Goal: Task Accomplishment & Management: Complete application form

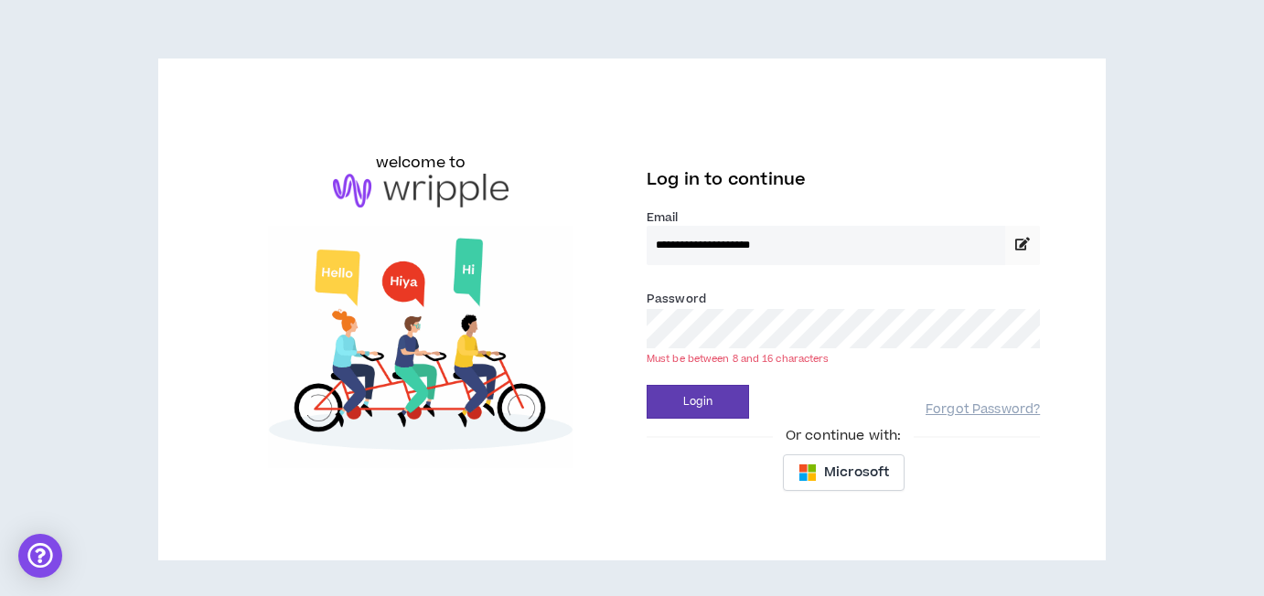
click at [647, 385] on button "Login" at bounding box center [698, 402] width 102 height 34
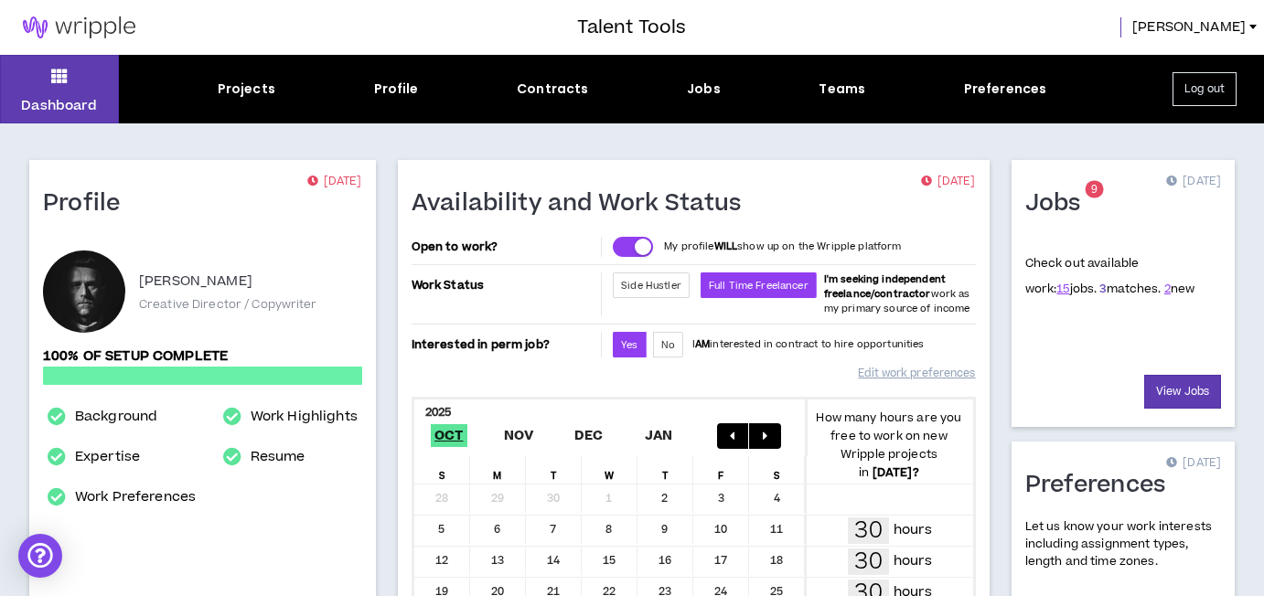
click at [1099, 288] on link "3" at bounding box center [1102, 289] width 6 height 16
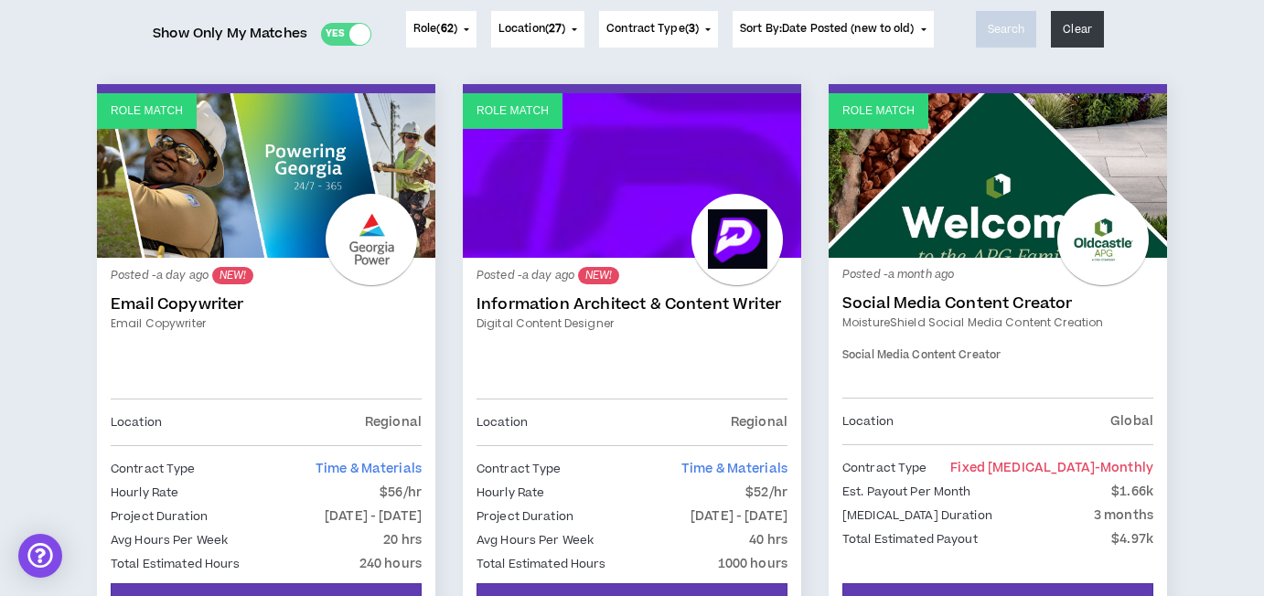
scroll to position [440, 0]
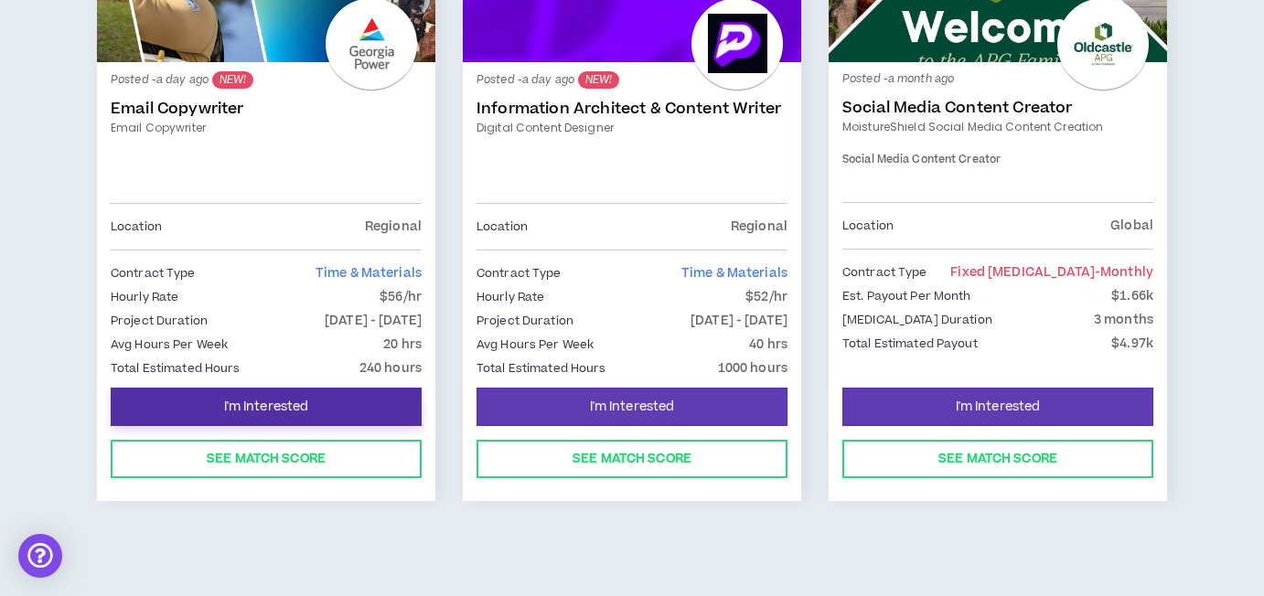
click at [253, 399] on span "I'm Interested" at bounding box center [266, 407] width 85 height 17
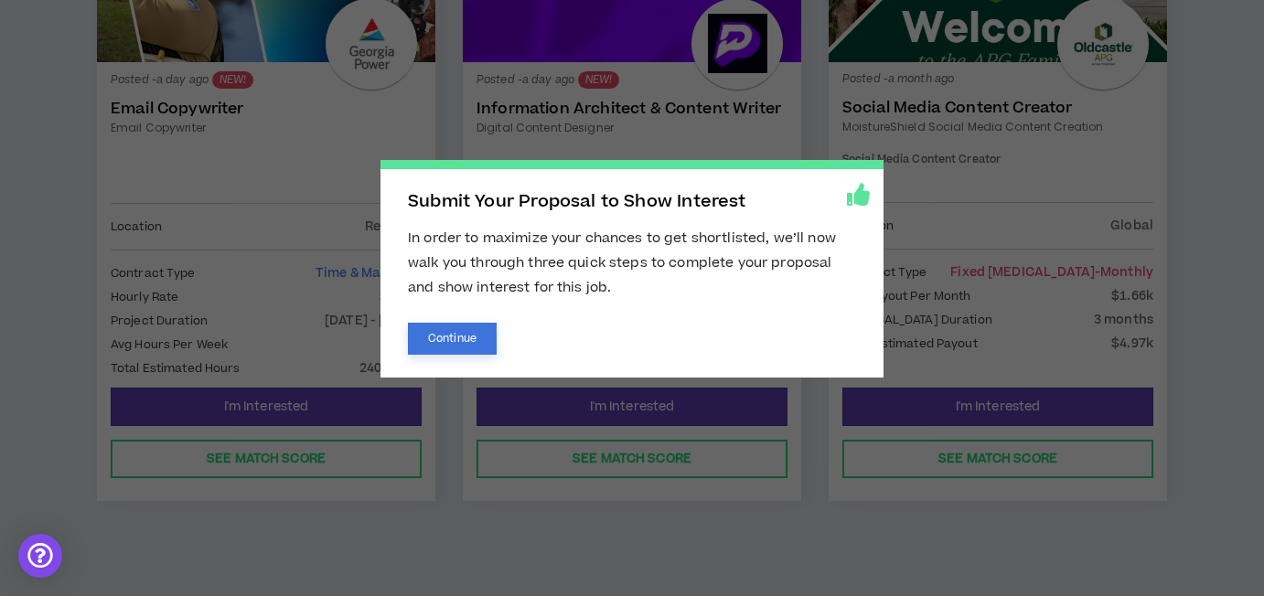
click at [464, 337] on button "Continue" at bounding box center [452, 339] width 89 height 32
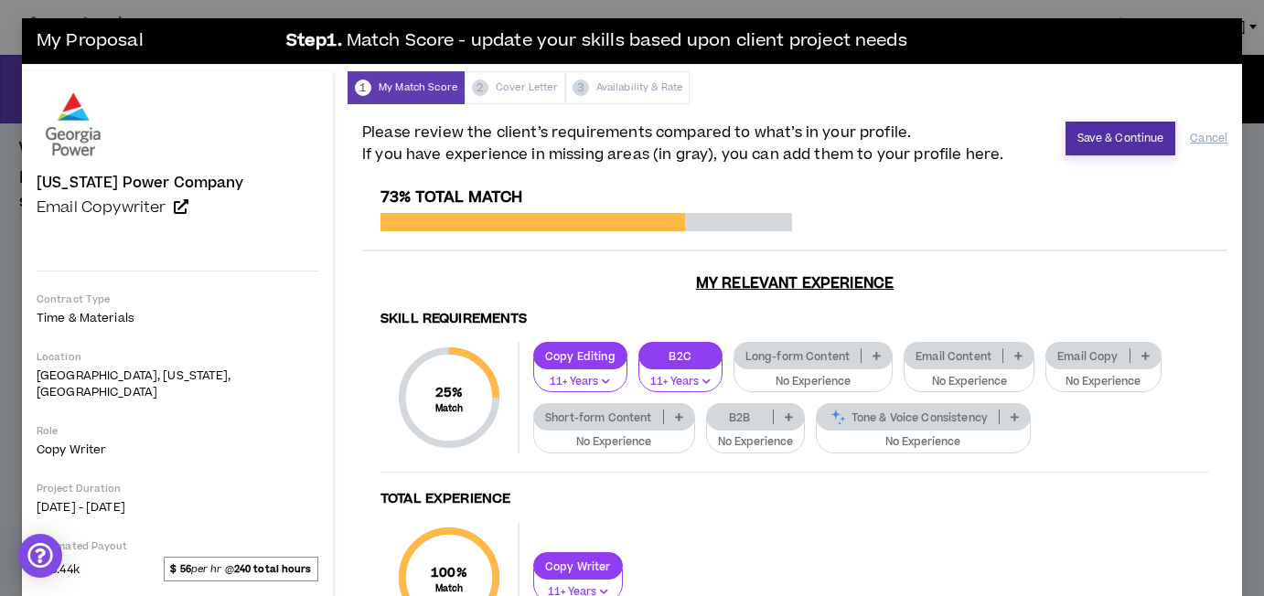
click at [1089, 144] on button "Save & Continue" at bounding box center [1120, 139] width 111 height 34
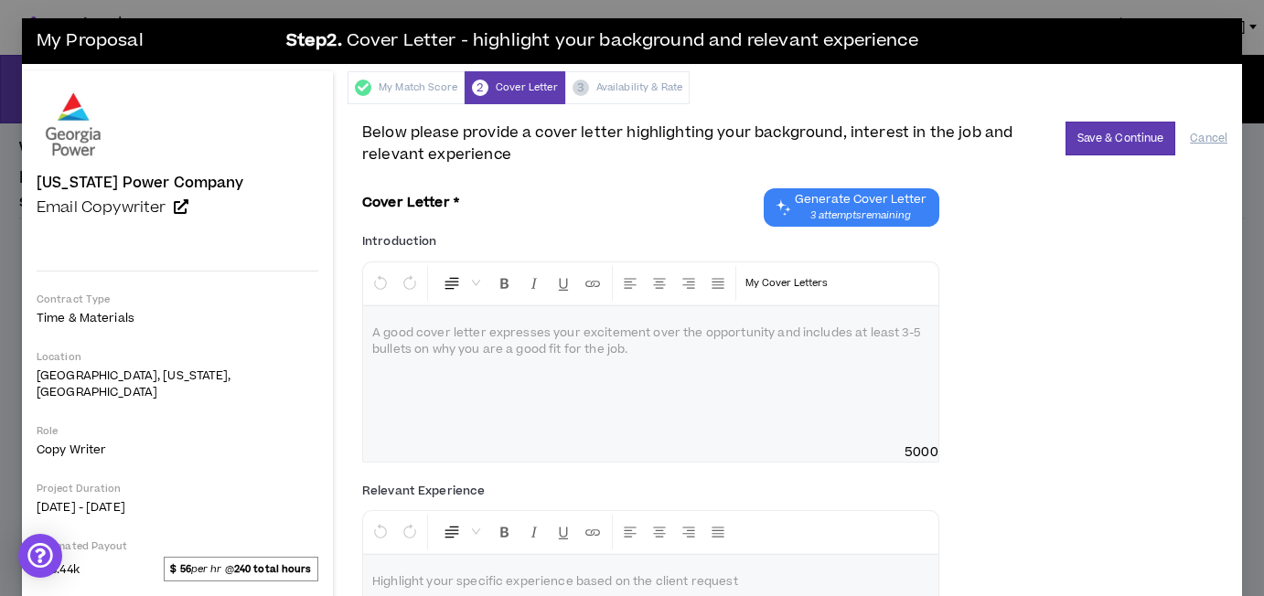
click at [650, 355] on div at bounding box center [650, 374] width 575 height 137
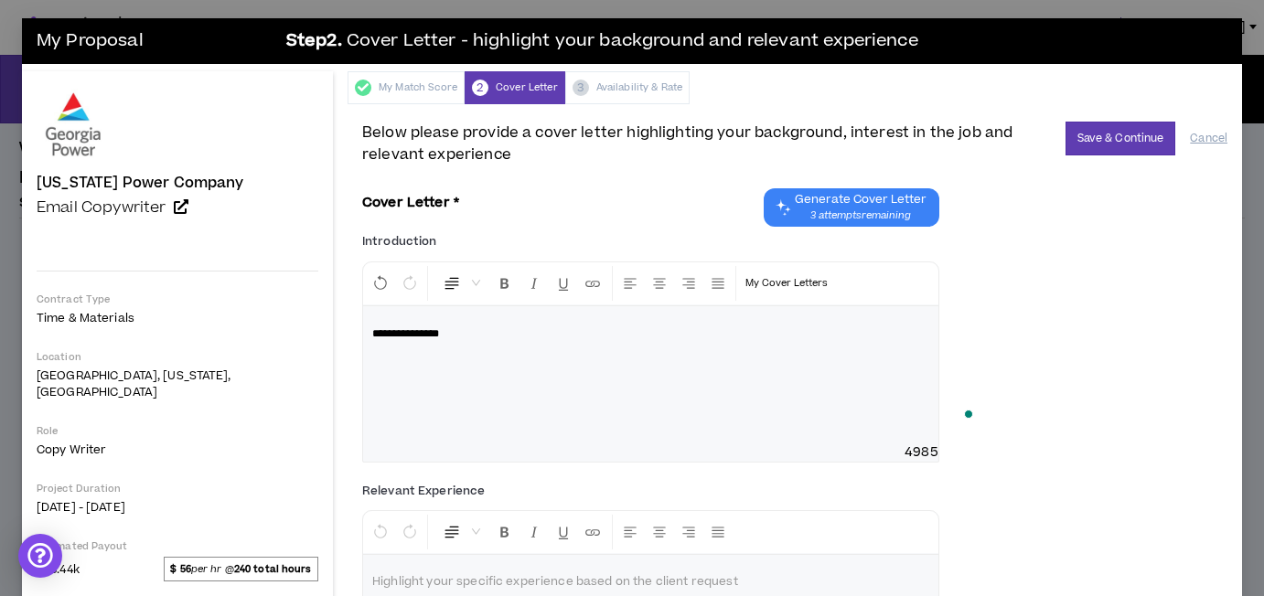
scroll to position [142, 0]
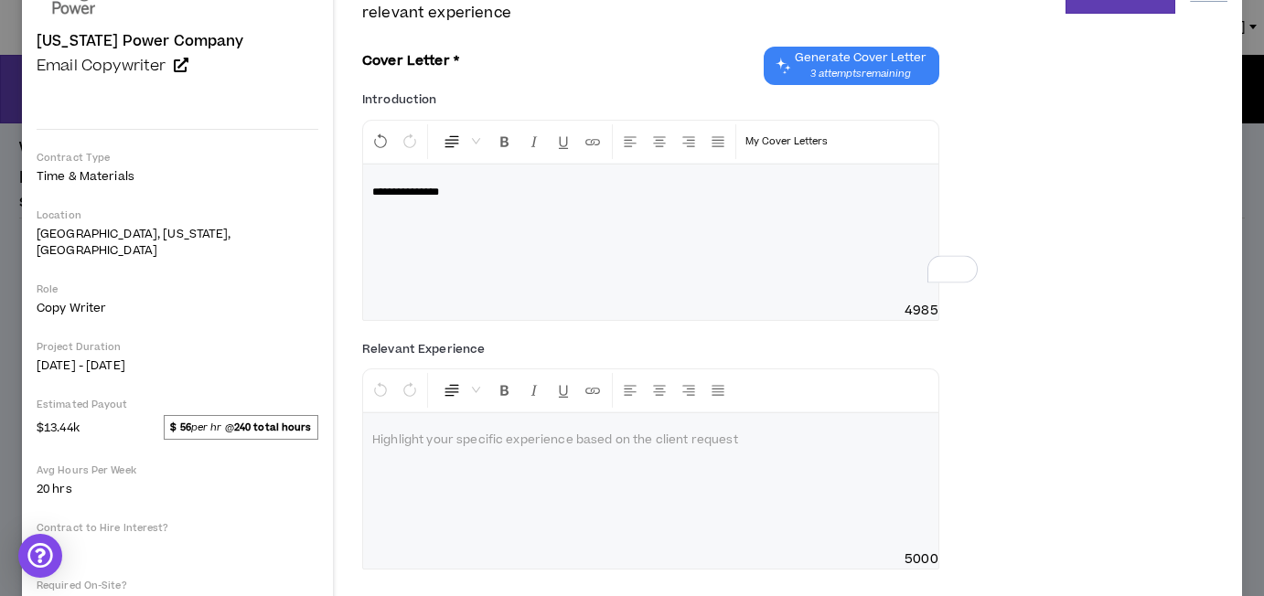
click at [505, 440] on p at bounding box center [650, 441] width 557 height 18
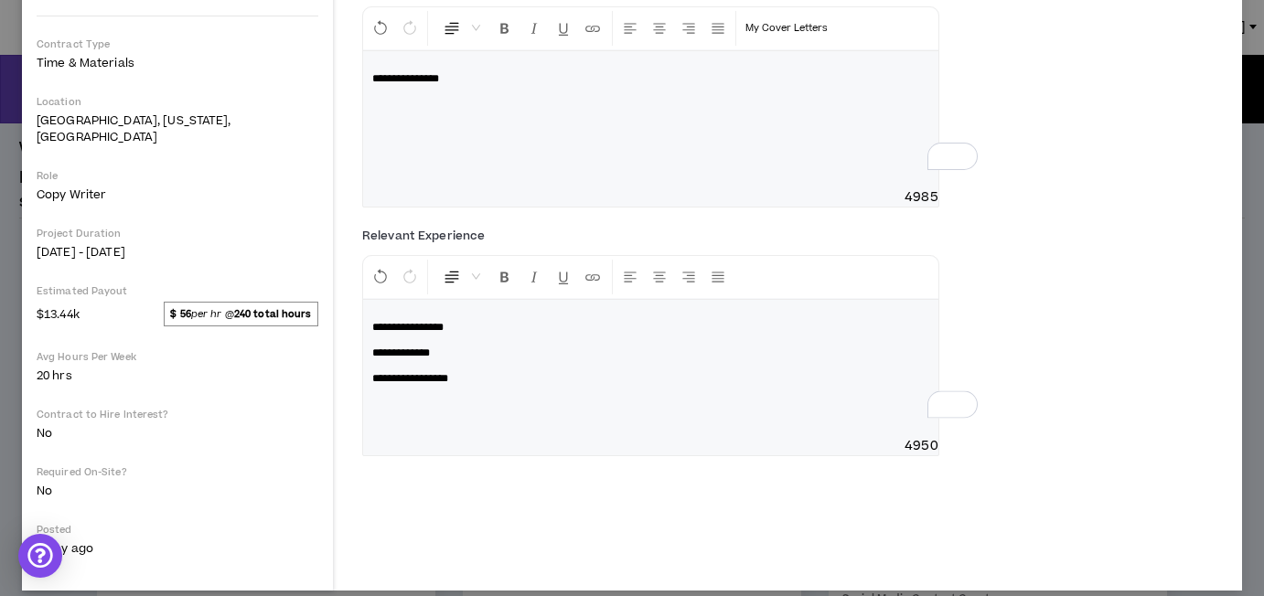
scroll to position [51, 0]
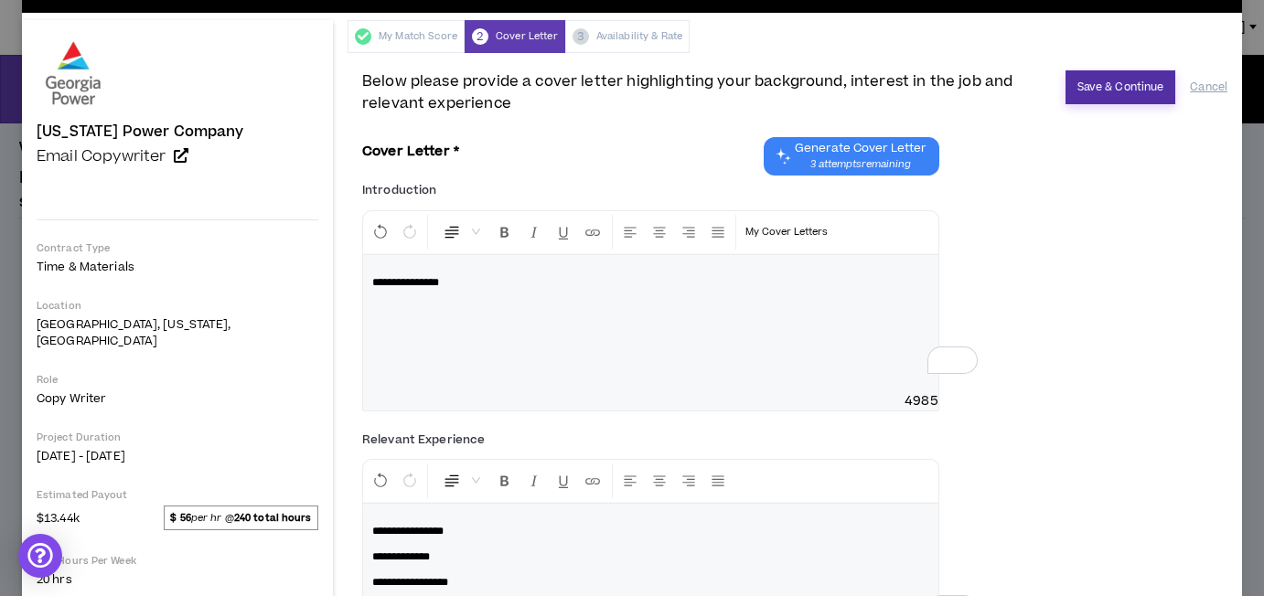
click at [1114, 94] on button "Save & Continue" at bounding box center [1120, 87] width 111 height 34
click at [419, 284] on p "**********" at bounding box center [650, 282] width 557 height 18
click at [363, 284] on div "**********" at bounding box center [650, 323] width 575 height 137
click at [1103, 88] on button "Save & Continue" at bounding box center [1120, 87] width 111 height 34
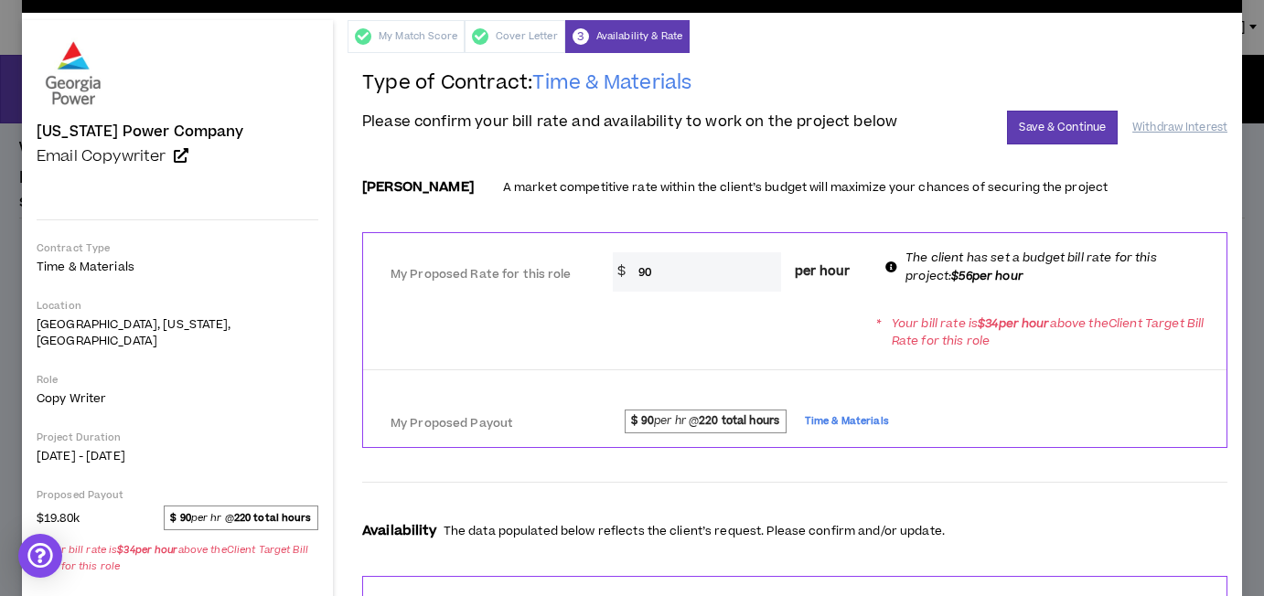
scroll to position [61, 0]
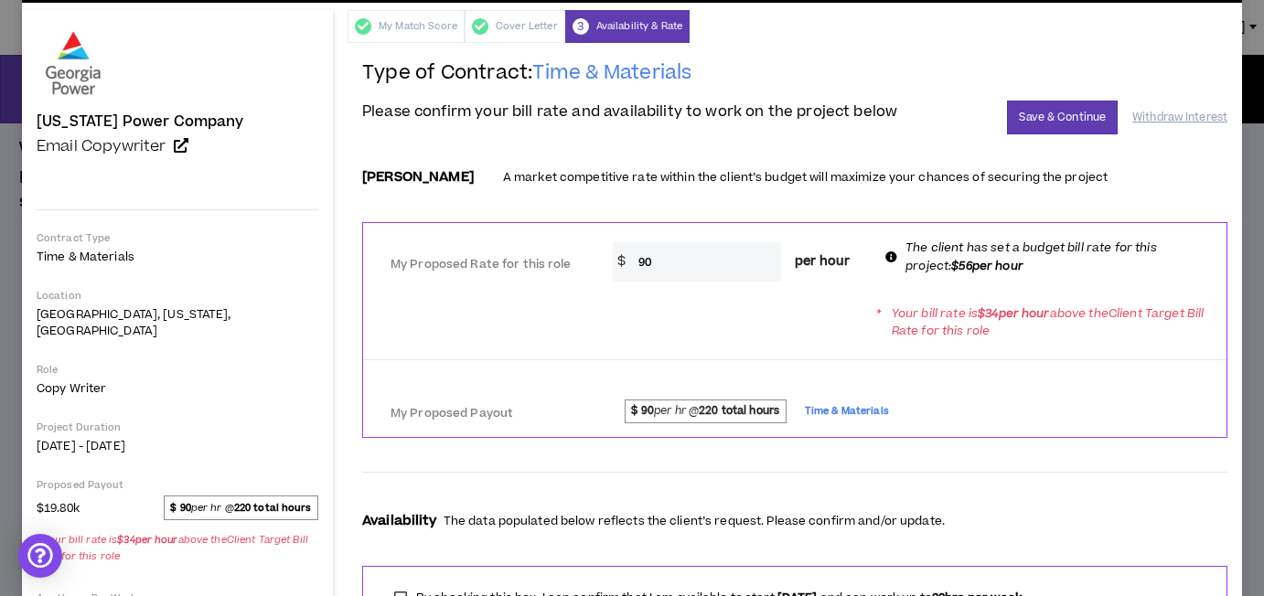
click at [665, 254] on input "90" at bounding box center [705, 261] width 152 height 39
type input "56"
click at [687, 318] on div "* Your bill rate is $ 34 per hour above the Client Target Bill Rate for this ro…" at bounding box center [794, 321] width 863 height 51
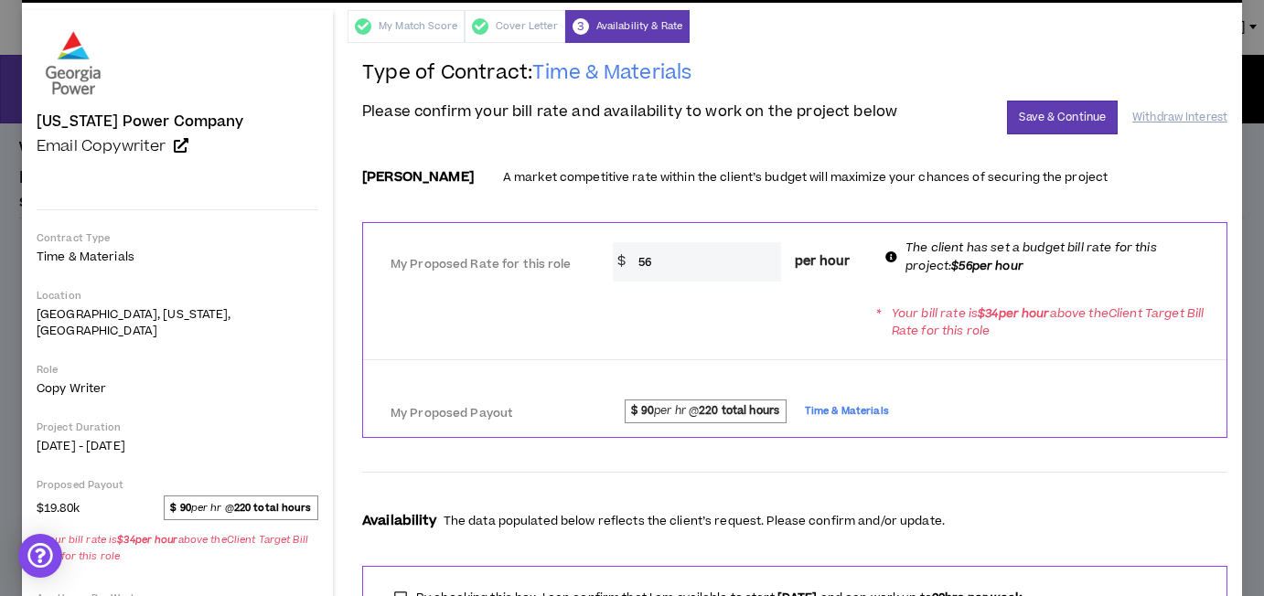
click at [668, 405] on span "$ 90 per hr @ 220 total hours" at bounding box center [706, 412] width 162 height 24
click at [978, 362] on div at bounding box center [794, 360] width 863 height 16
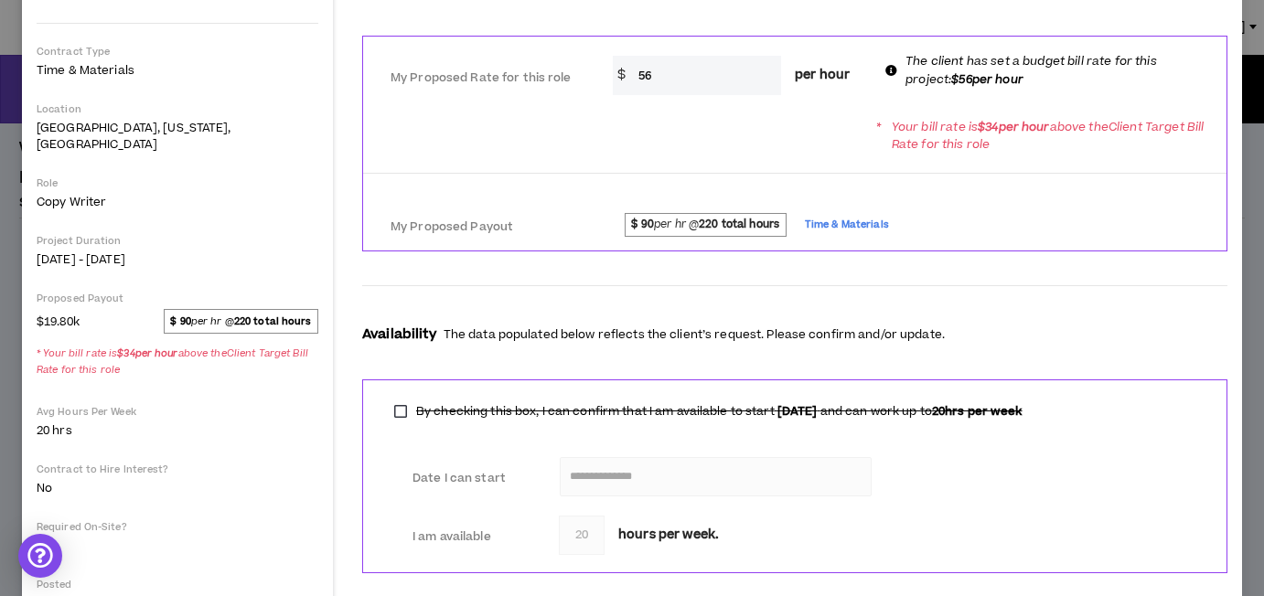
scroll to position [170, 0]
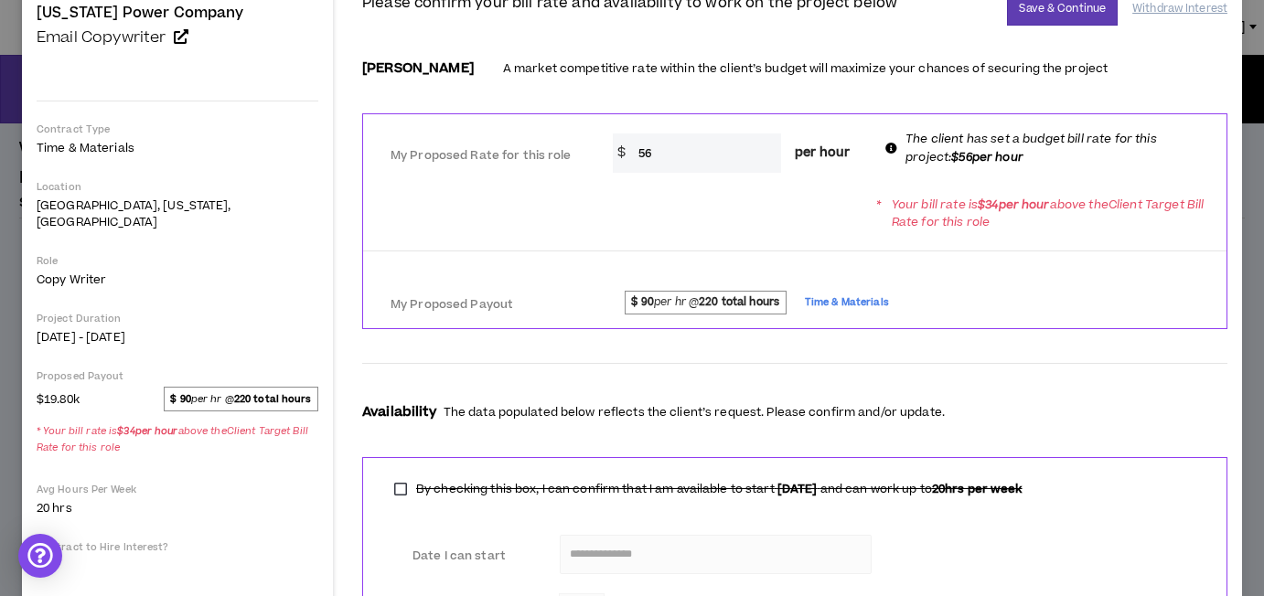
click at [669, 310] on span "$ 90 per hr @ 220 total hours" at bounding box center [706, 303] width 162 height 24
click at [663, 299] on span "$ 90 per hr @ 220 total hours" at bounding box center [706, 303] width 162 height 24
click at [654, 301] on span "$ 90 per hr @ 220 total hours" at bounding box center [706, 303] width 162 height 24
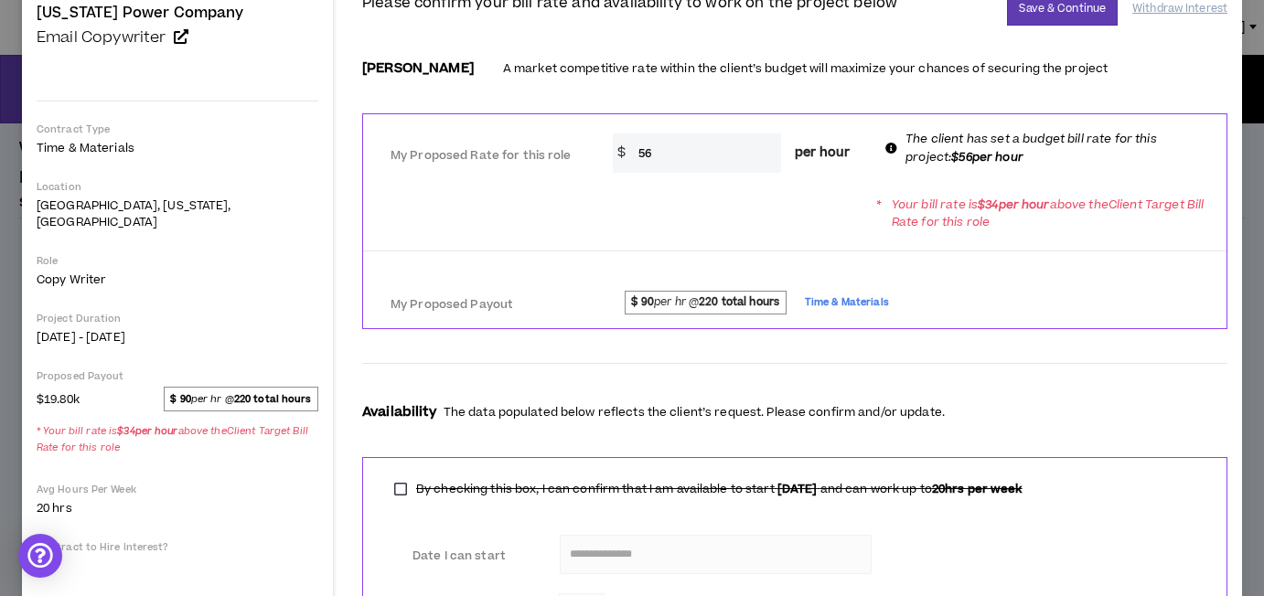
click at [656, 302] on span "$ 90 per hr @ 220 total hours" at bounding box center [706, 303] width 162 height 24
click at [213, 387] on span "$ 90 per hr @ 220 total hours" at bounding box center [241, 399] width 155 height 24
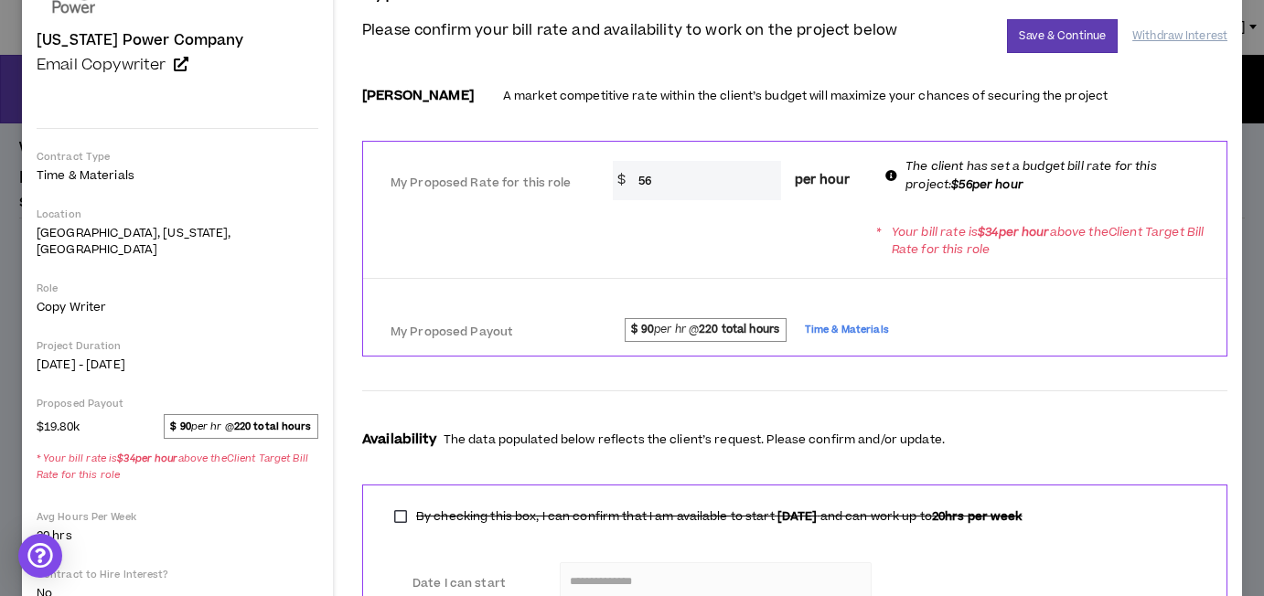
scroll to position [138, 0]
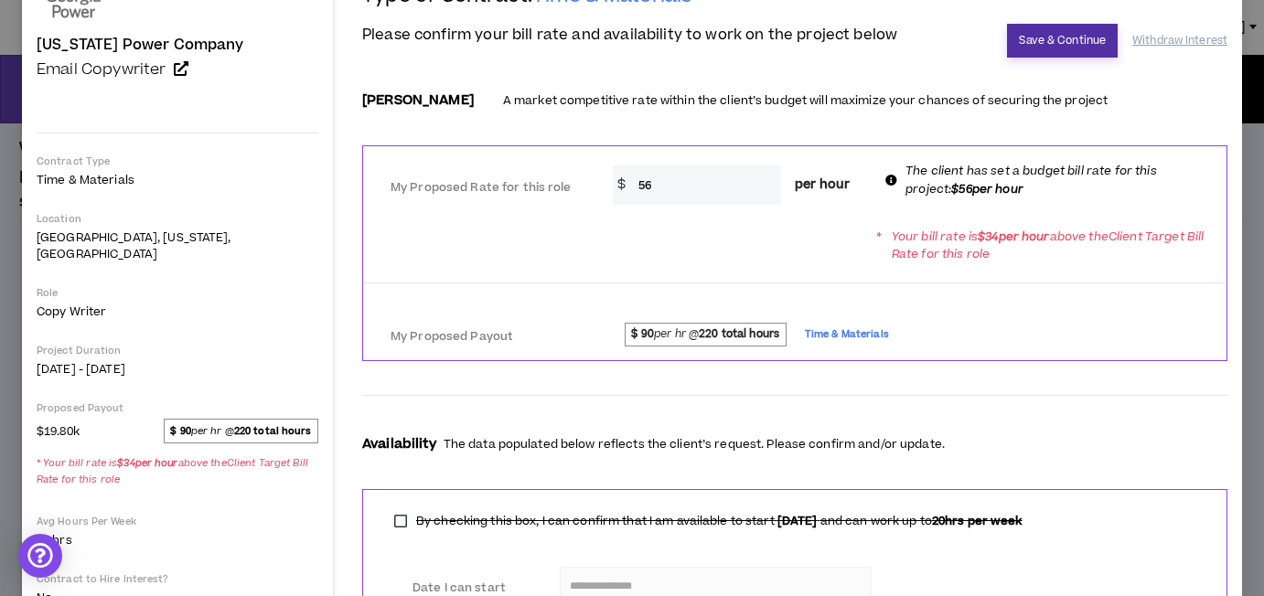
click at [1052, 35] on button "Save & Continue" at bounding box center [1062, 41] width 111 height 34
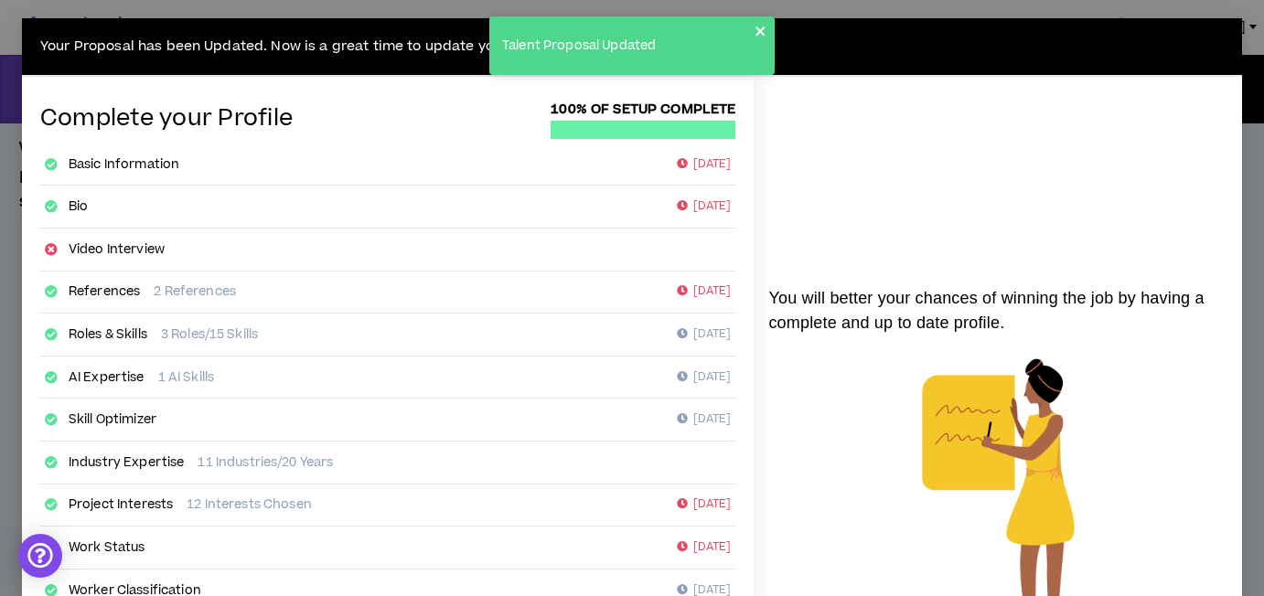
click at [761, 34] on icon "close" at bounding box center [760, 31] width 13 height 15
